Goal: Task Accomplishment & Management: Use online tool/utility

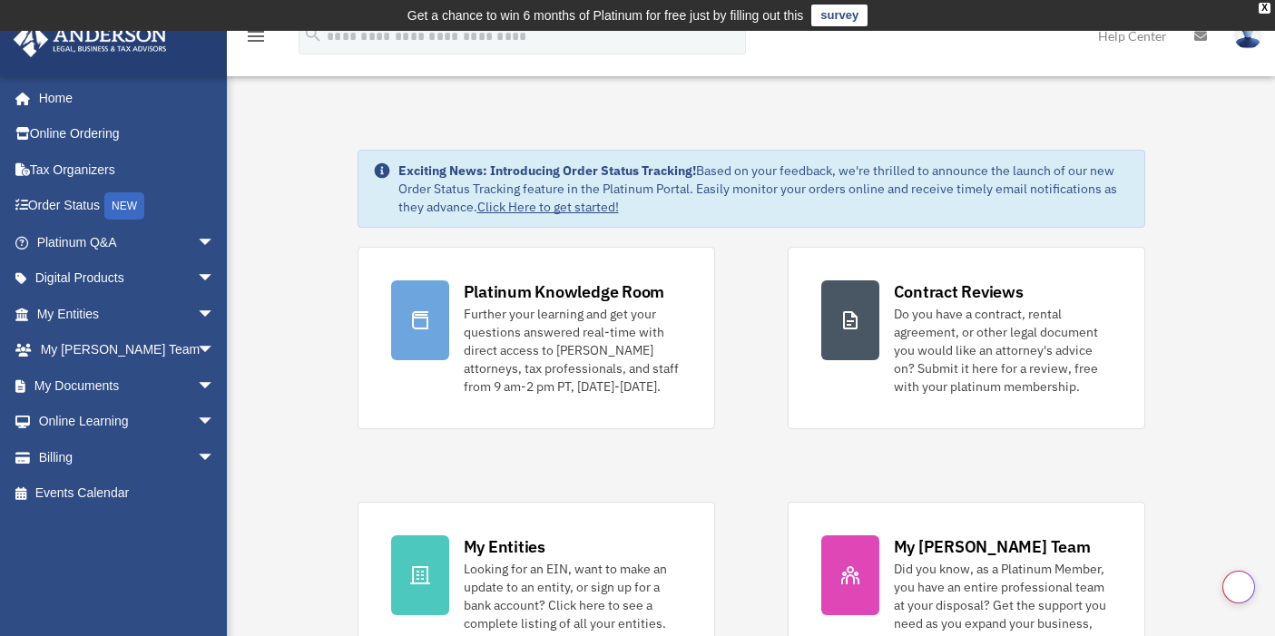
click at [630, 282] on div "Platinum Knowledge Room" at bounding box center [565, 292] width 202 height 23
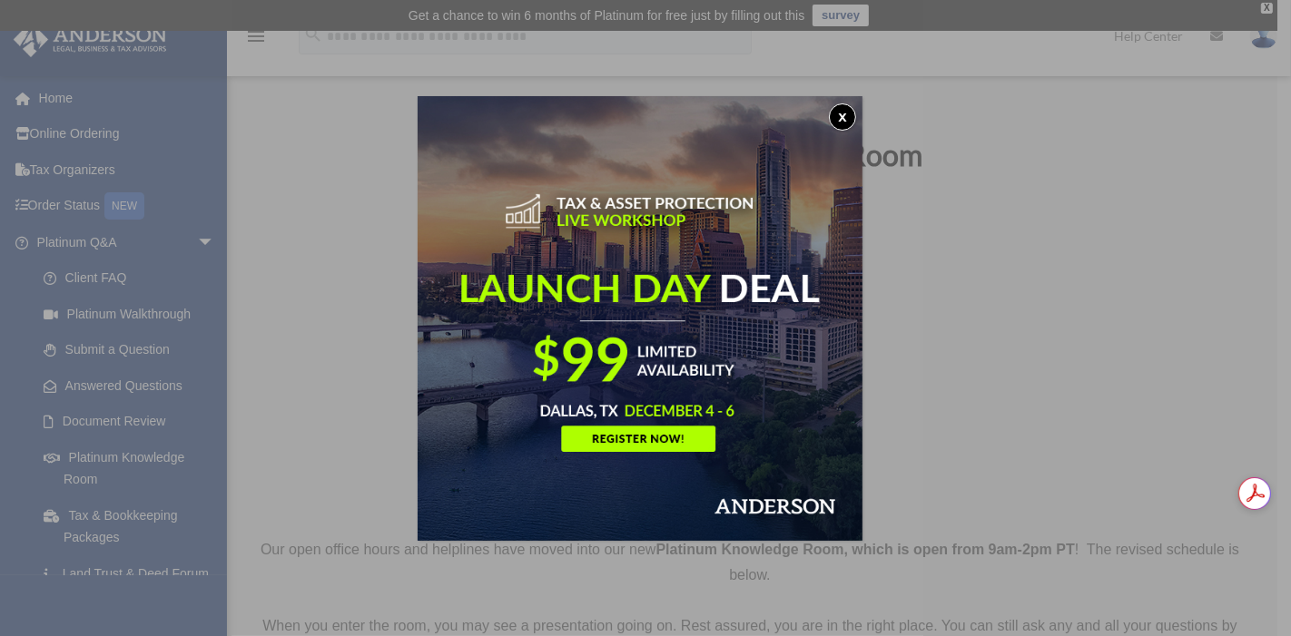
click at [848, 113] on button "x" at bounding box center [842, 116] width 27 height 27
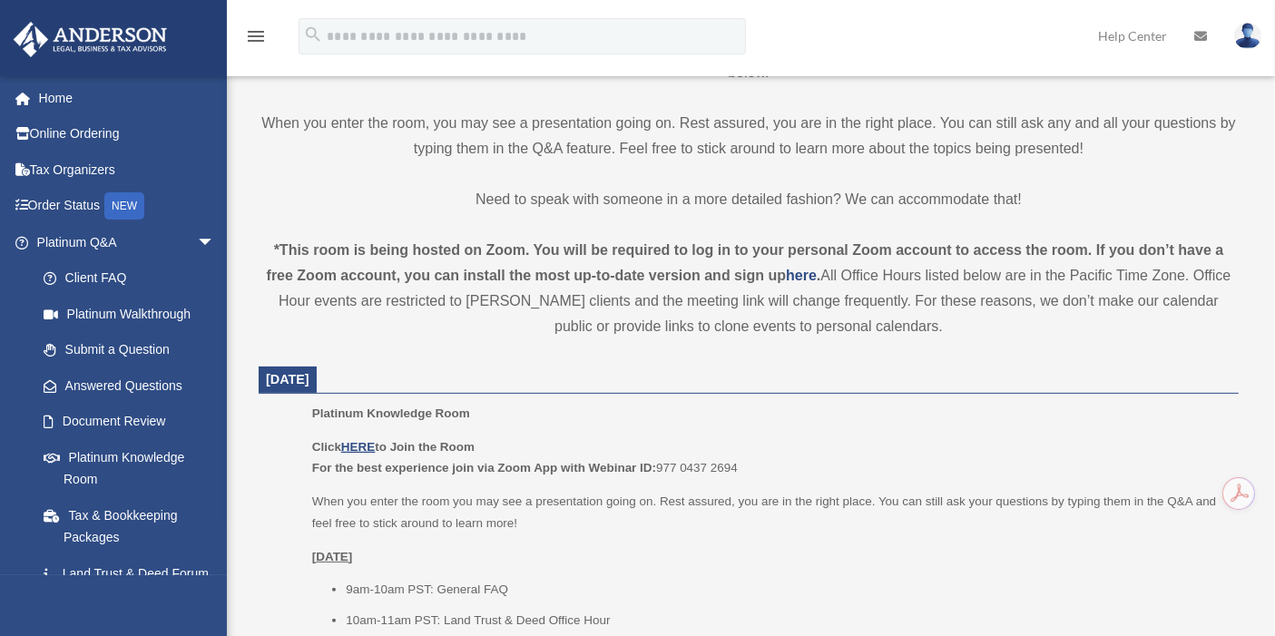
scroll to position [504, 0]
click at [359, 442] on u "HERE" at bounding box center [358, 446] width 34 height 14
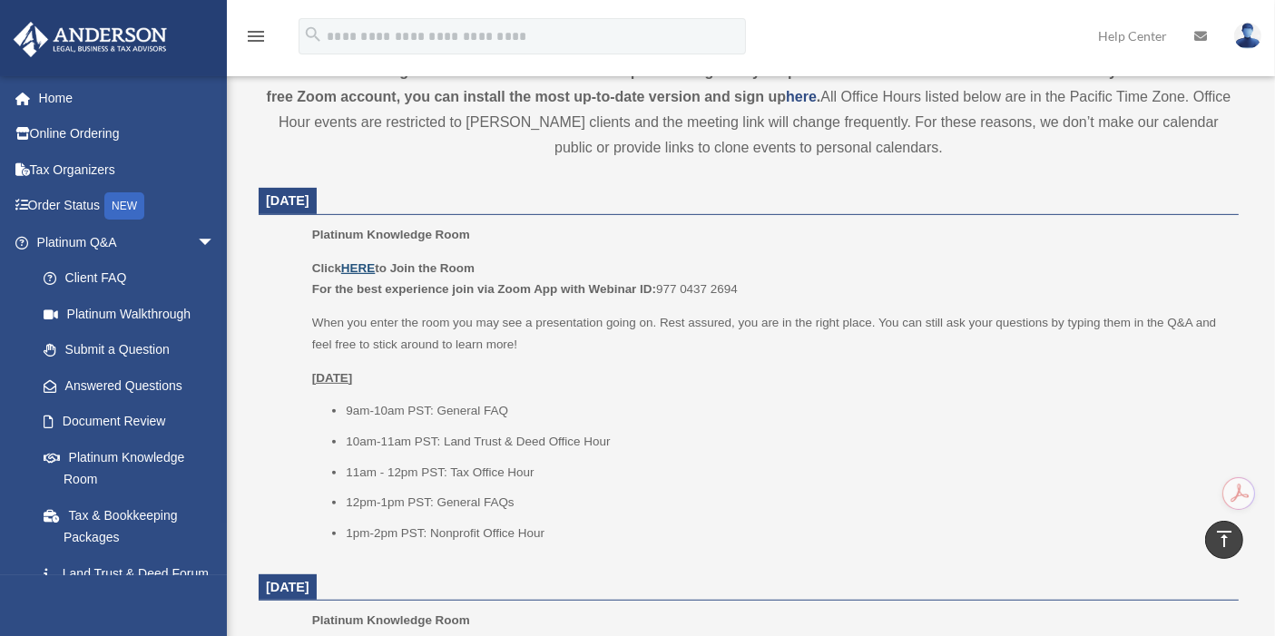
scroll to position [806, 0]
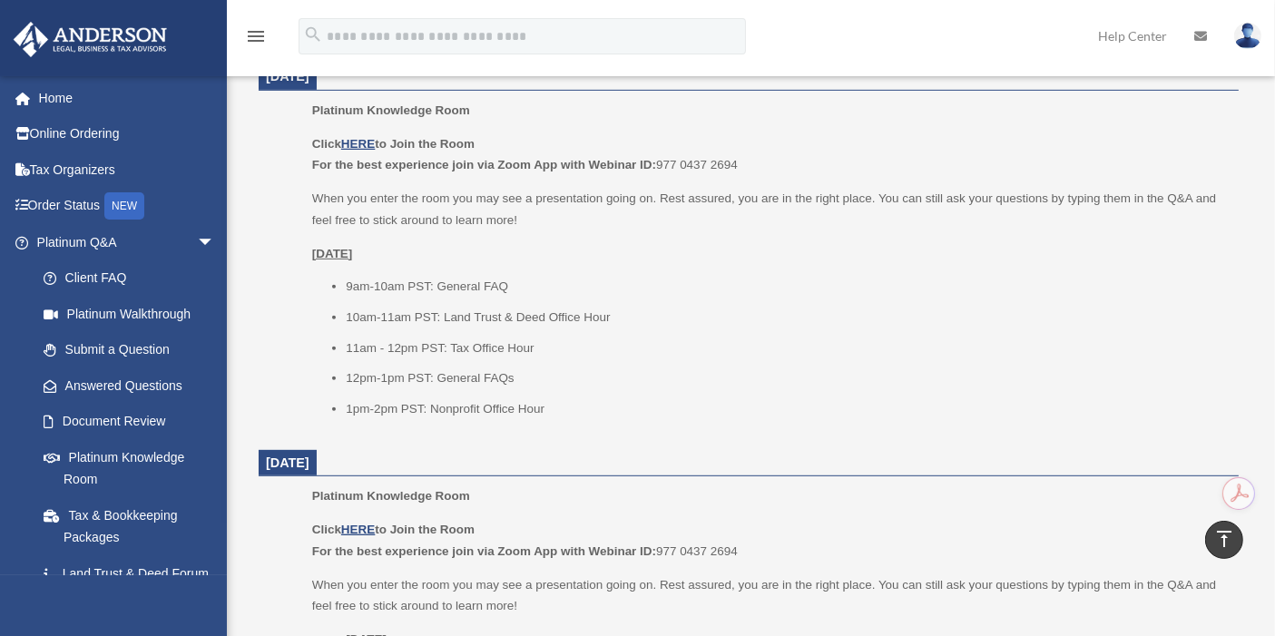
click at [353, 250] on u "[DATE]" at bounding box center [332, 254] width 41 height 14
drag, startPoint x: 659, startPoint y: 159, endPoint x: 763, endPoint y: 167, distance: 103.8
click at [801, 167] on p "Click HERE to Join the Room For the best experience join via Zoom App with Webi…" at bounding box center [769, 154] width 914 height 43
copy p "977 0437 2694"
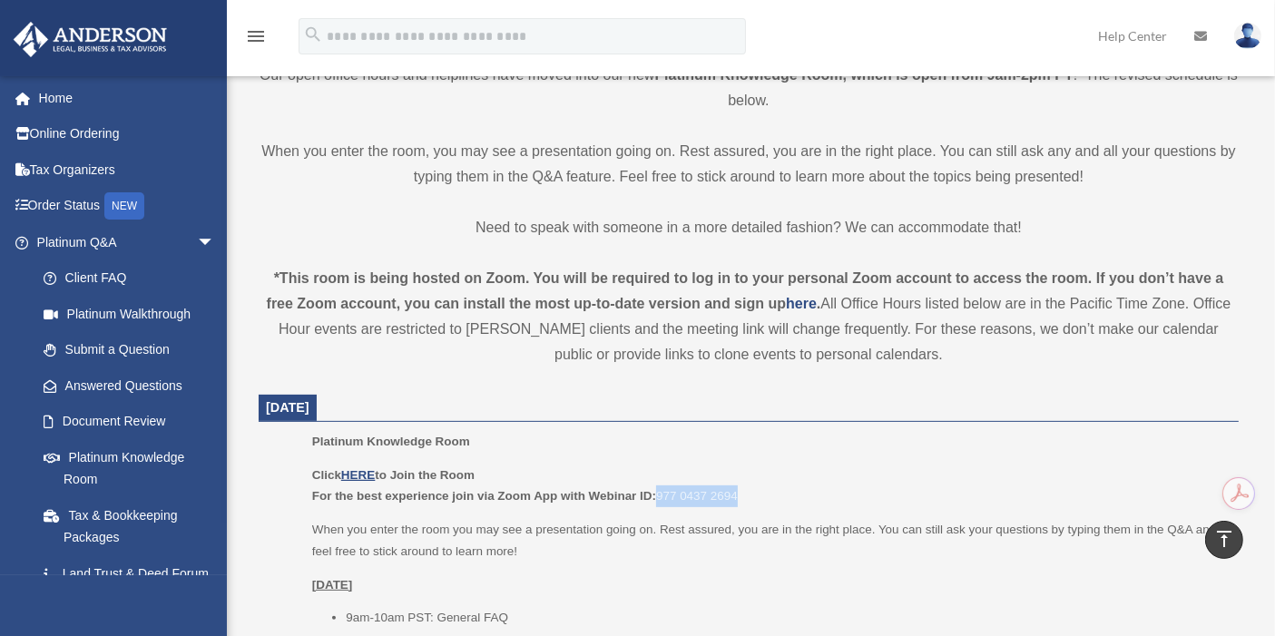
scroll to position [403, 0]
